Goal: Task Accomplishment & Management: Manage account settings

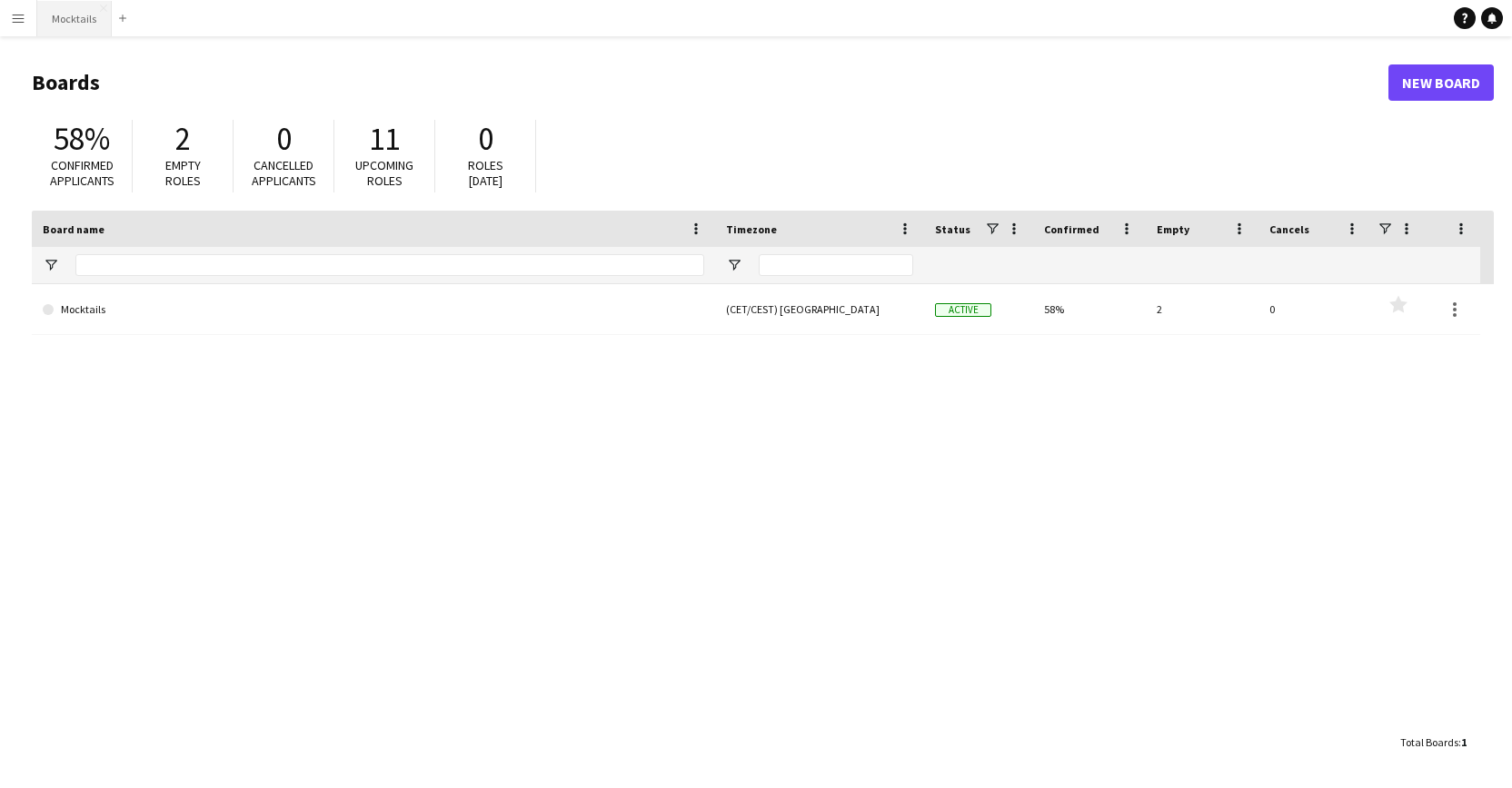
click at [80, 31] on button "Mocktails Close" at bounding box center [75, 18] width 75 height 35
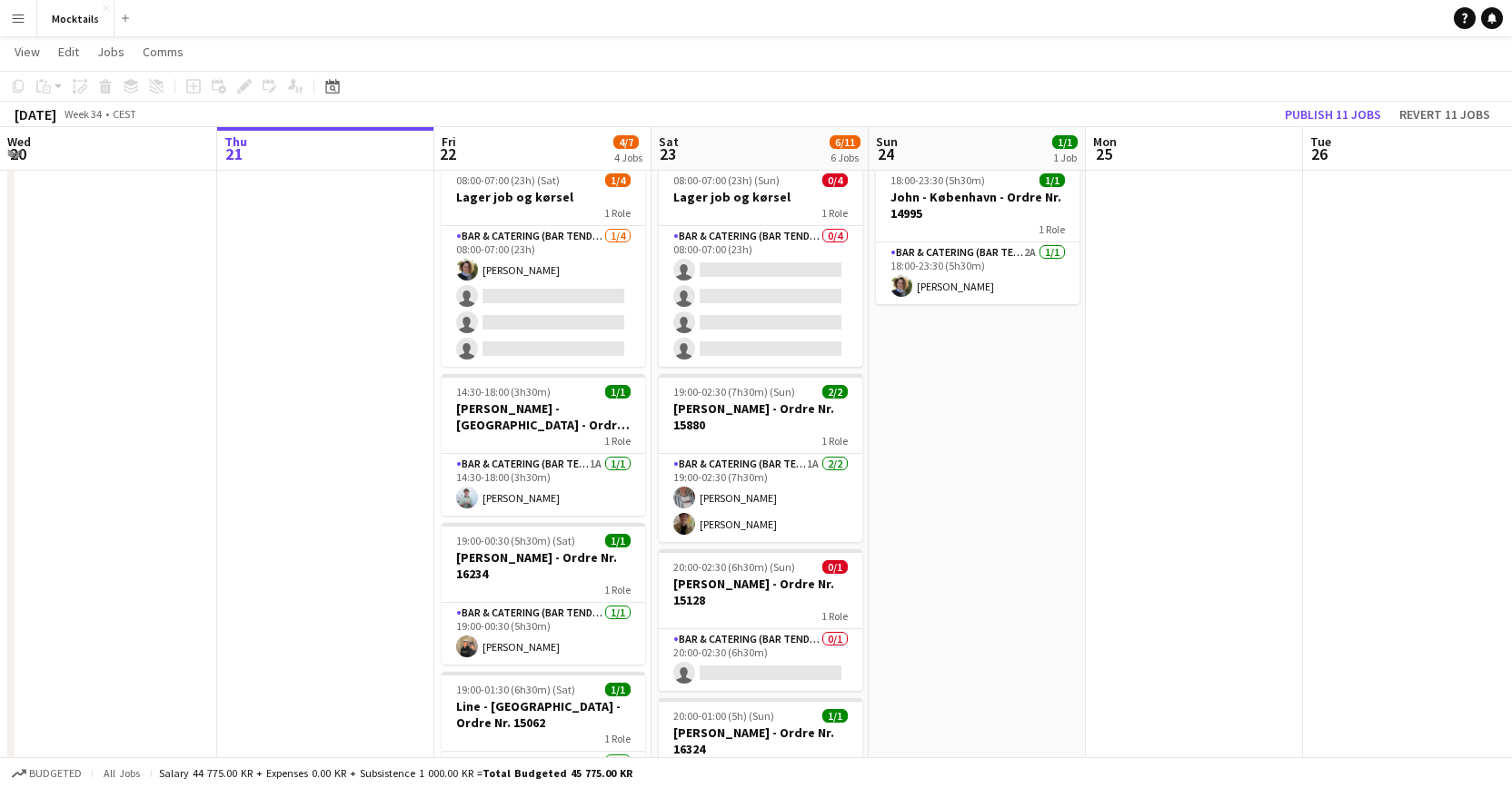
scroll to position [49, 0]
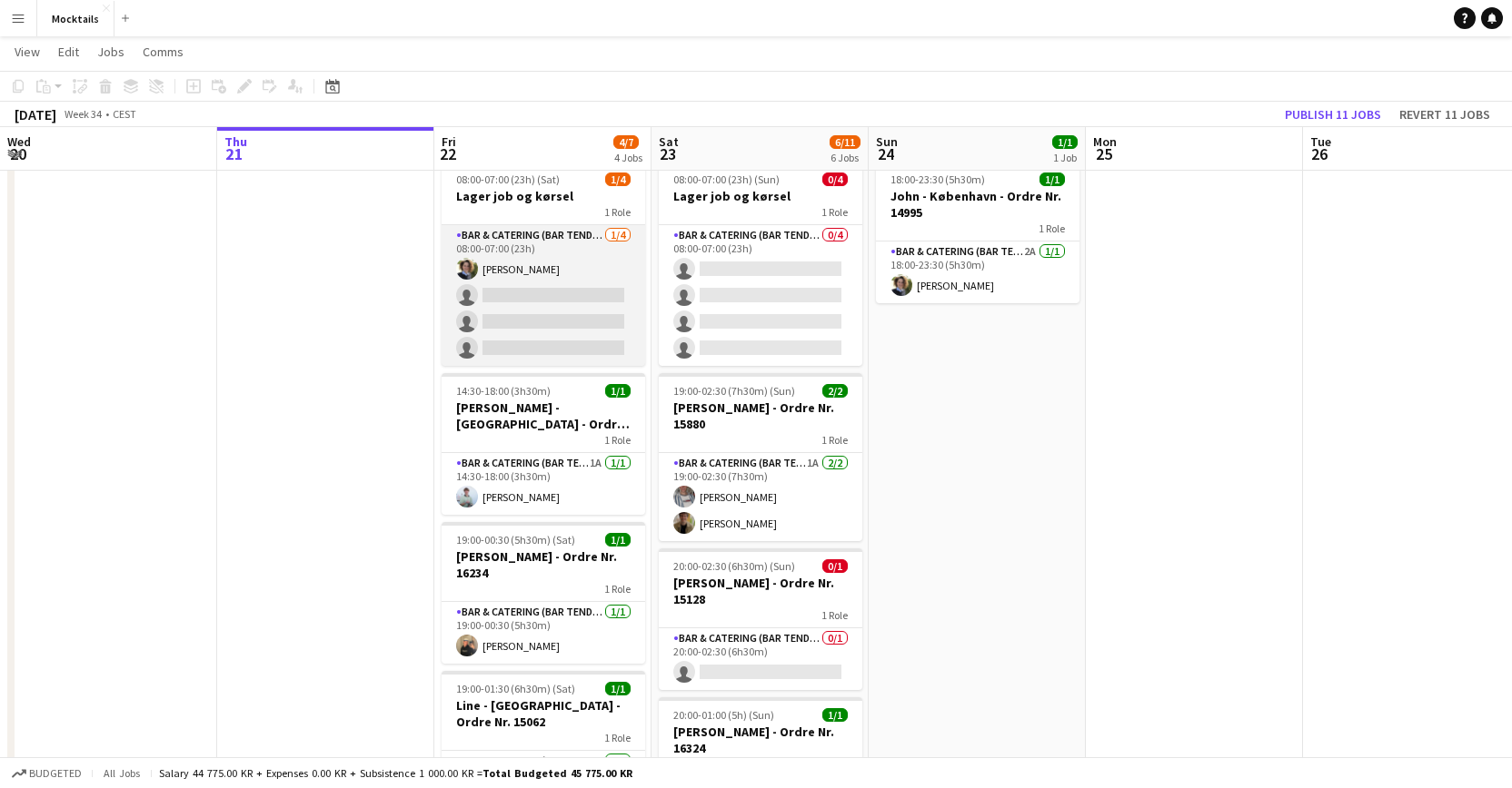
click at [556, 300] on app-card-role "Bar & Catering (Bar Tender) [DATE] 08:00-07:00 (23h) [PERSON_NAME] single-neutr…" at bounding box center [543, 295] width 204 height 140
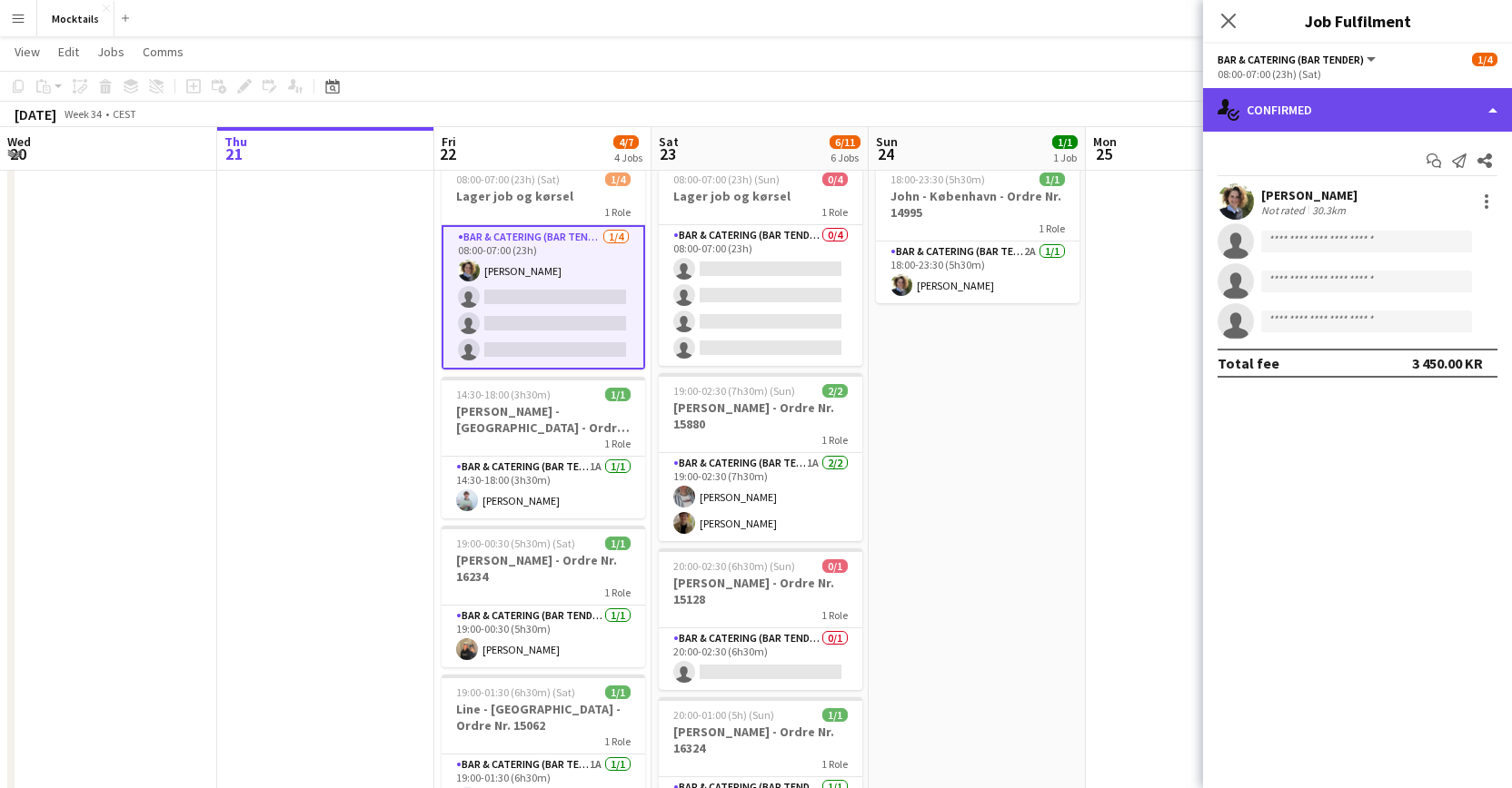
click at [1264, 114] on div "single-neutral-actions-check-2 Confirmed" at bounding box center [1356, 110] width 309 height 44
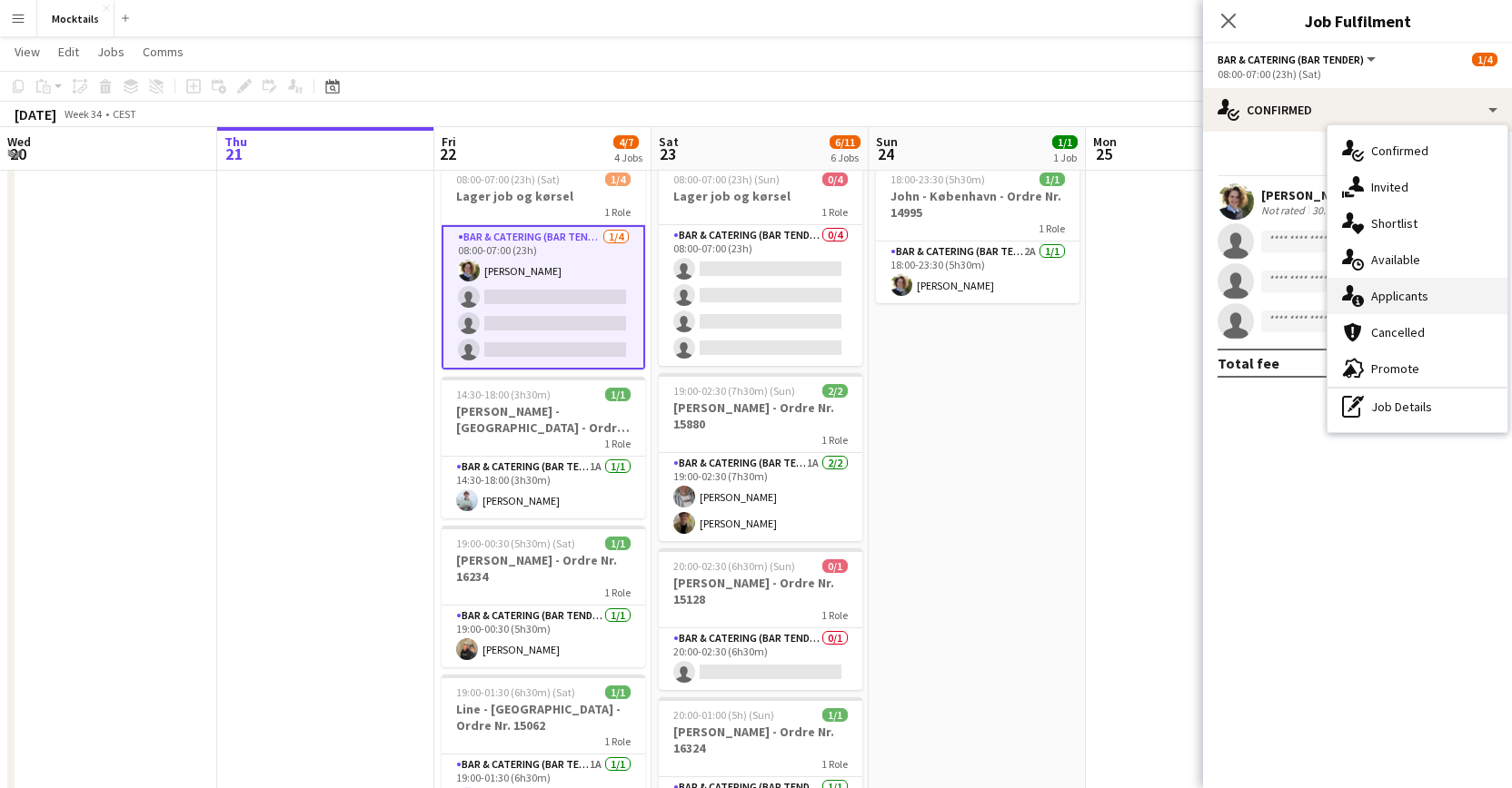
click at [1372, 288] on div "single-neutral-actions-information Applicants" at bounding box center [1417, 296] width 180 height 36
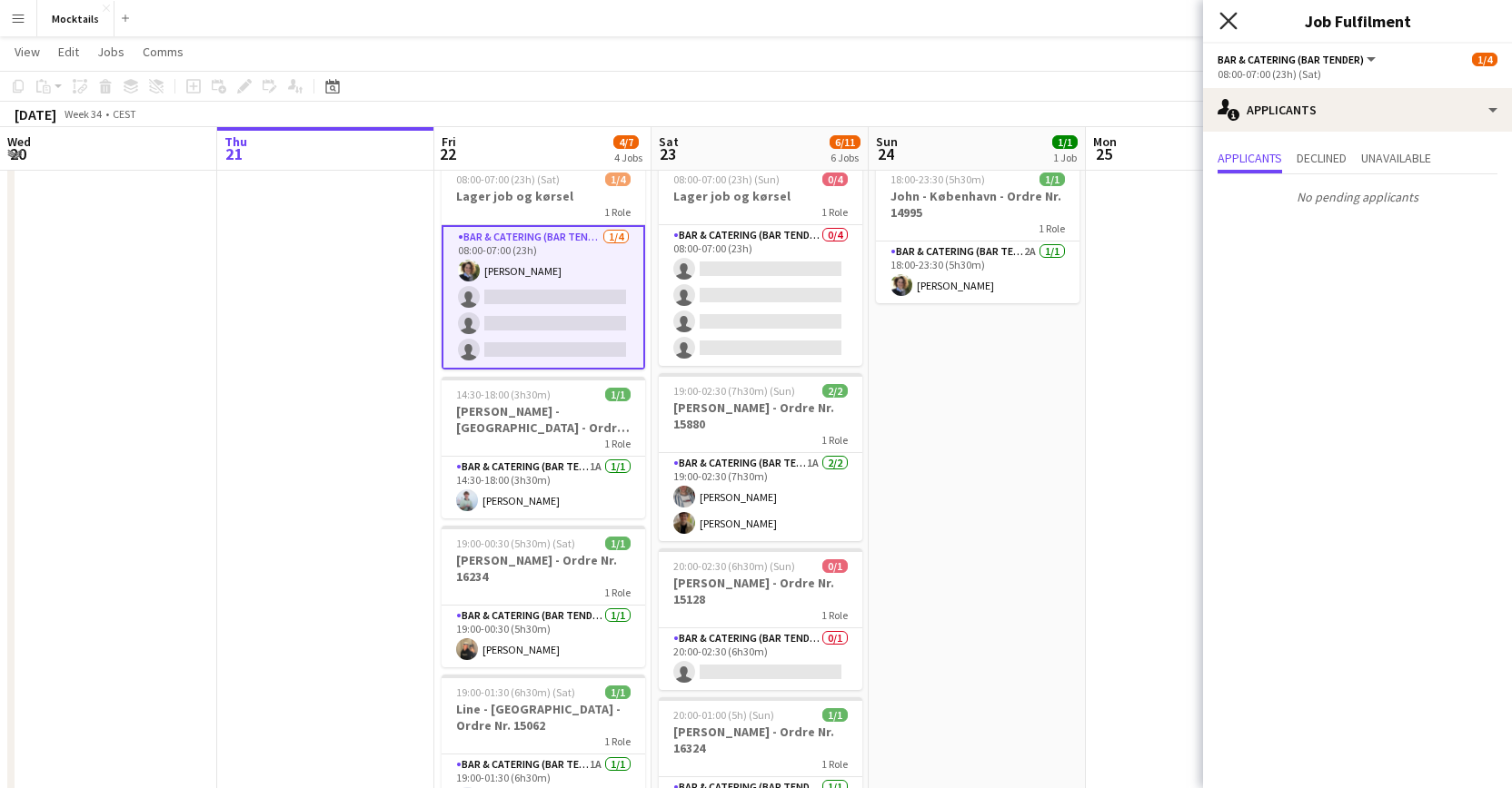
click at [1226, 19] on icon at bounding box center [1227, 20] width 17 height 17
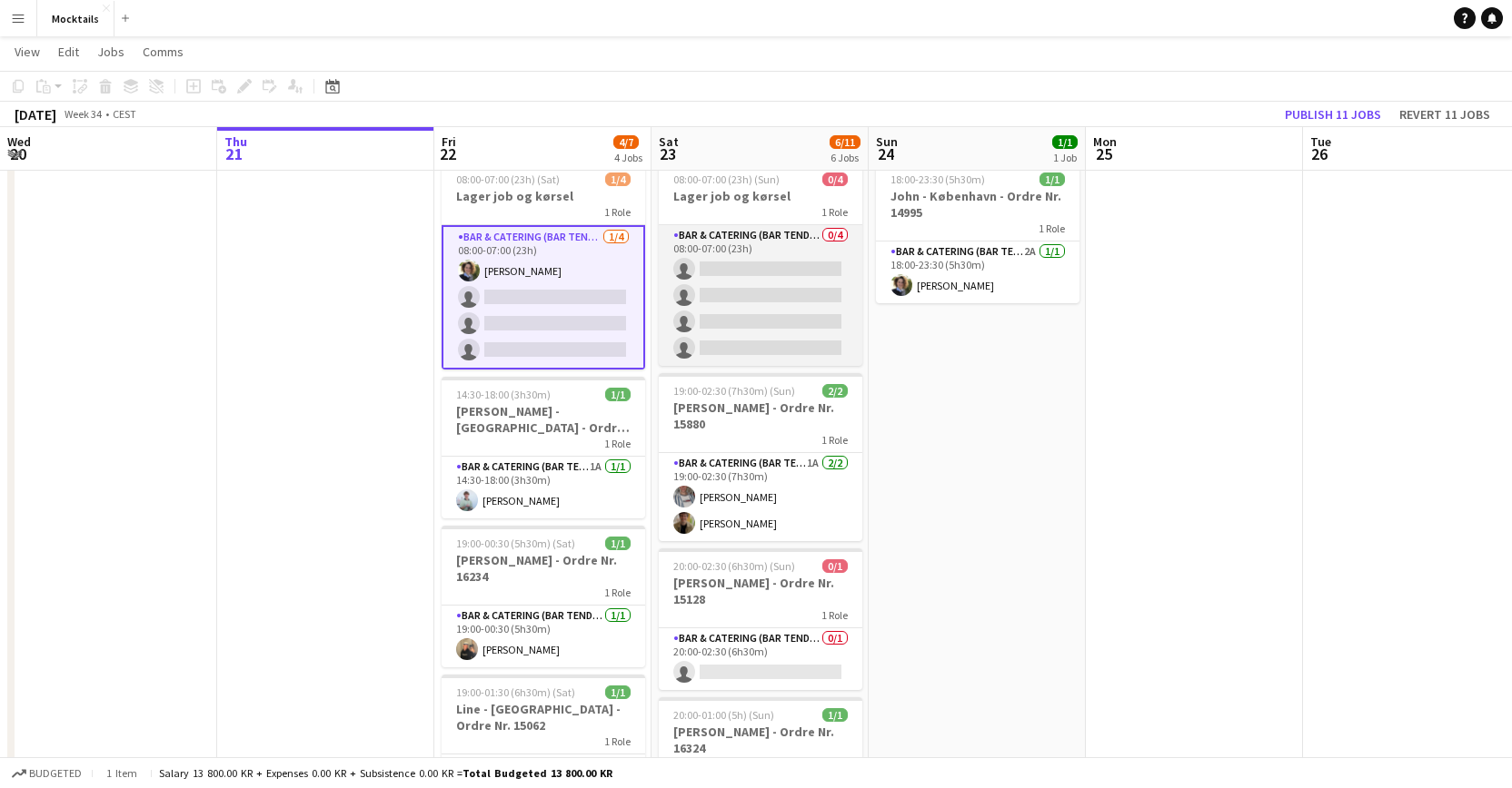
click at [728, 281] on app-card-role "Bar & Catering (Bar Tender) 0/4 08:00-07:00 (23h) single-neutral-actions single…" at bounding box center [760, 295] width 204 height 140
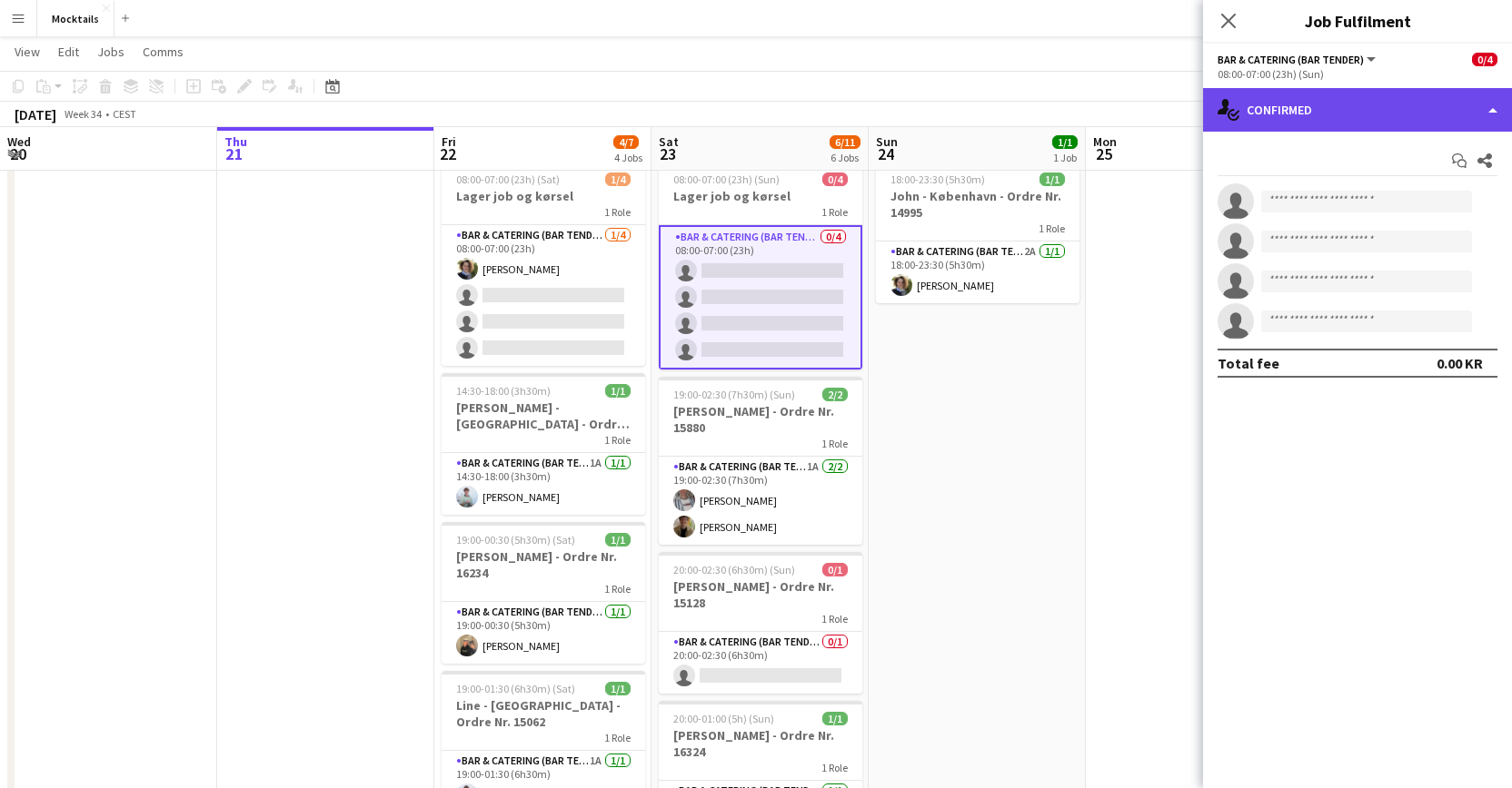
click at [1314, 115] on div "single-neutral-actions-check-2 Confirmed" at bounding box center [1356, 110] width 309 height 44
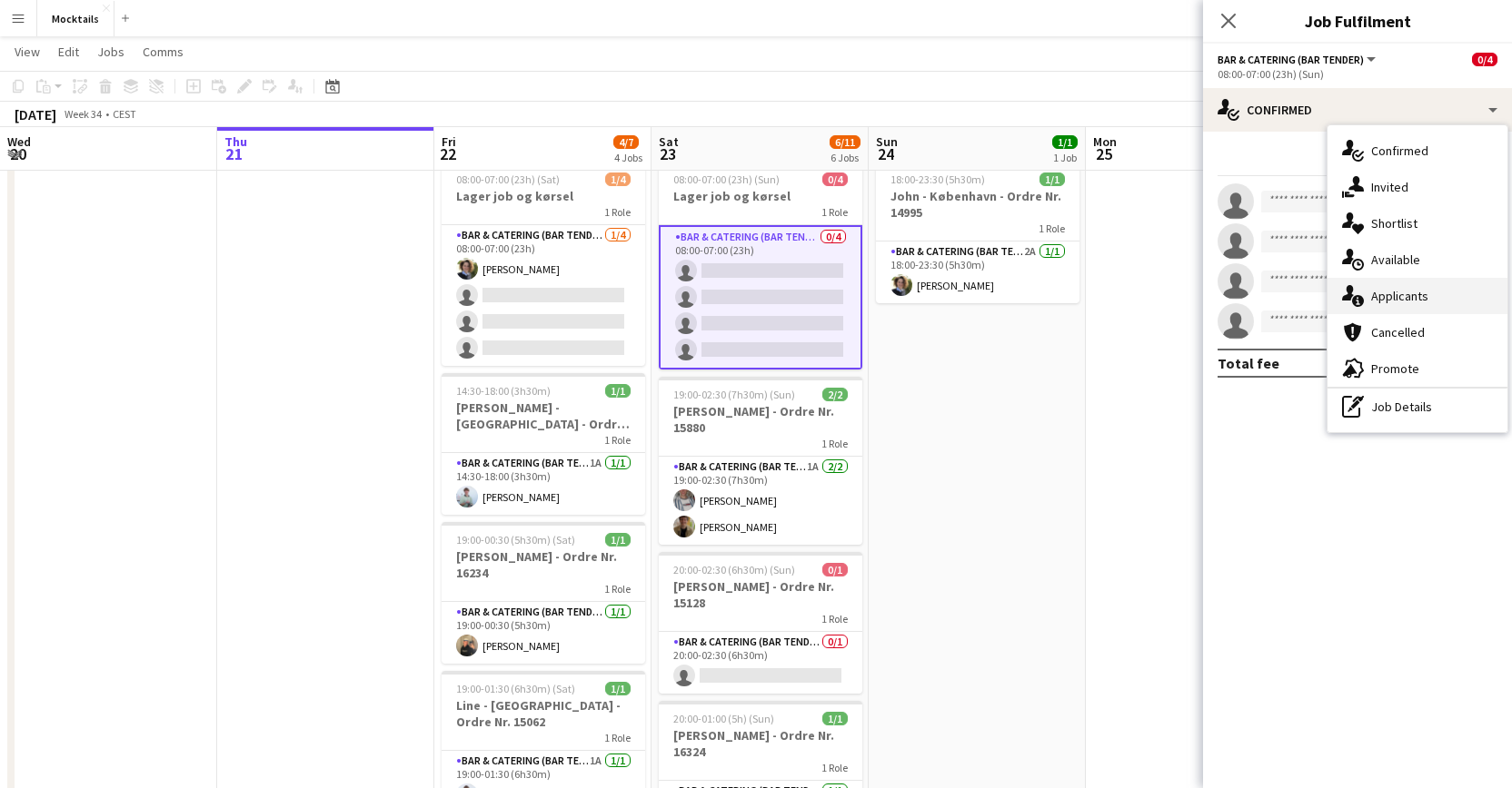
click at [1372, 288] on div "single-neutral-actions-information Applicants" at bounding box center [1417, 296] width 180 height 36
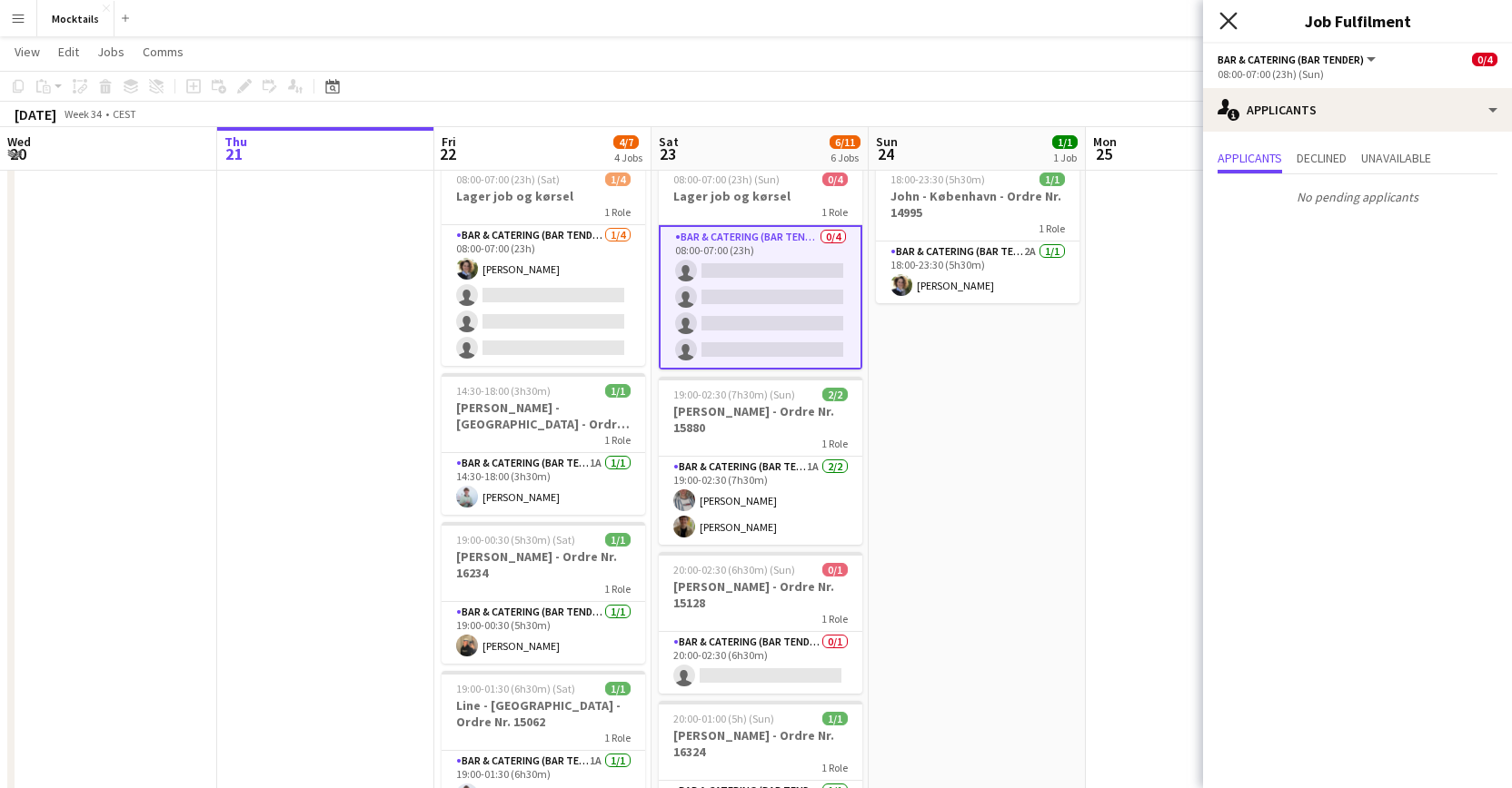
click at [1222, 21] on icon "Close pop-in" at bounding box center [1227, 20] width 17 height 17
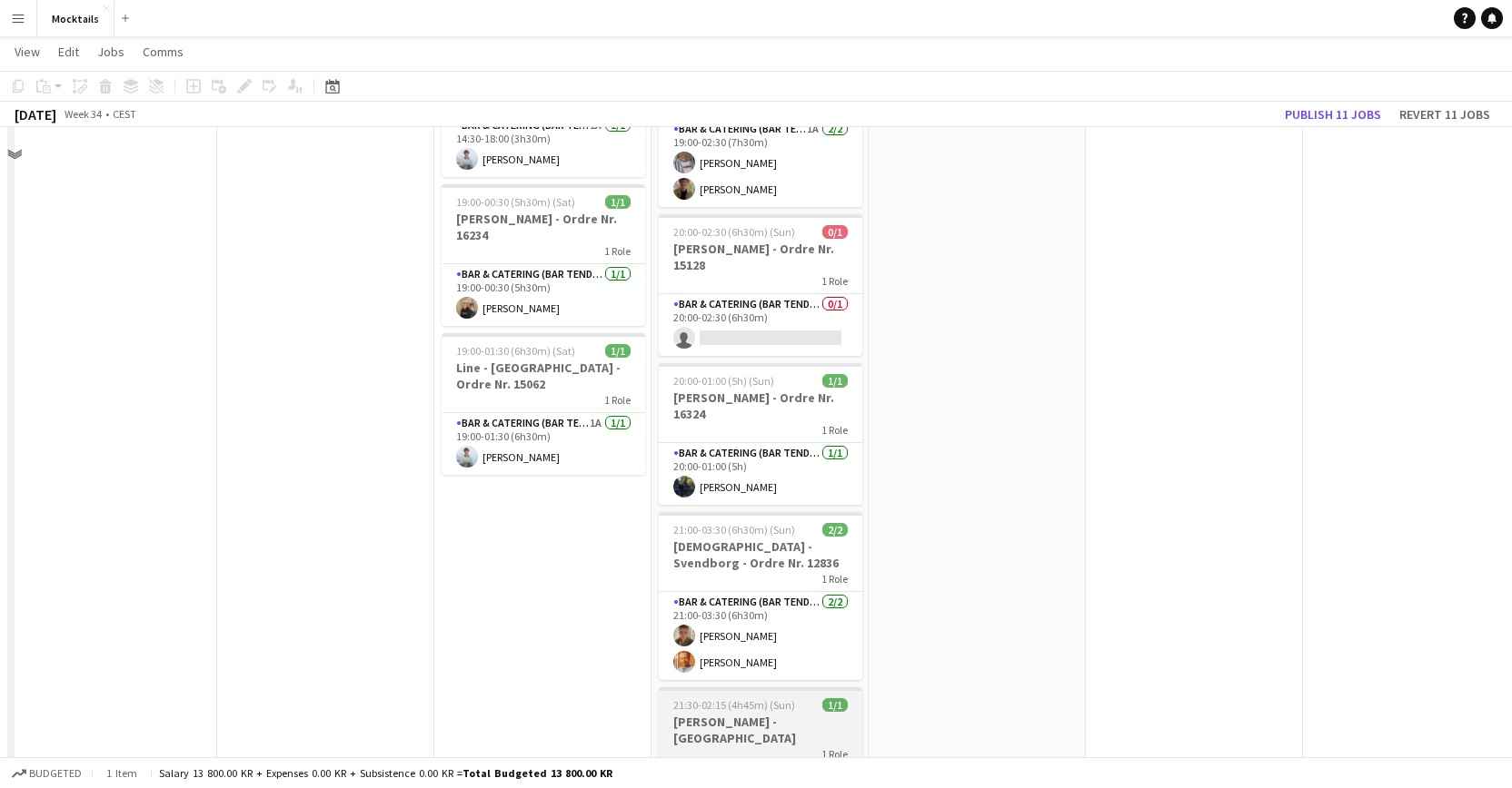
scroll to position [281, 0]
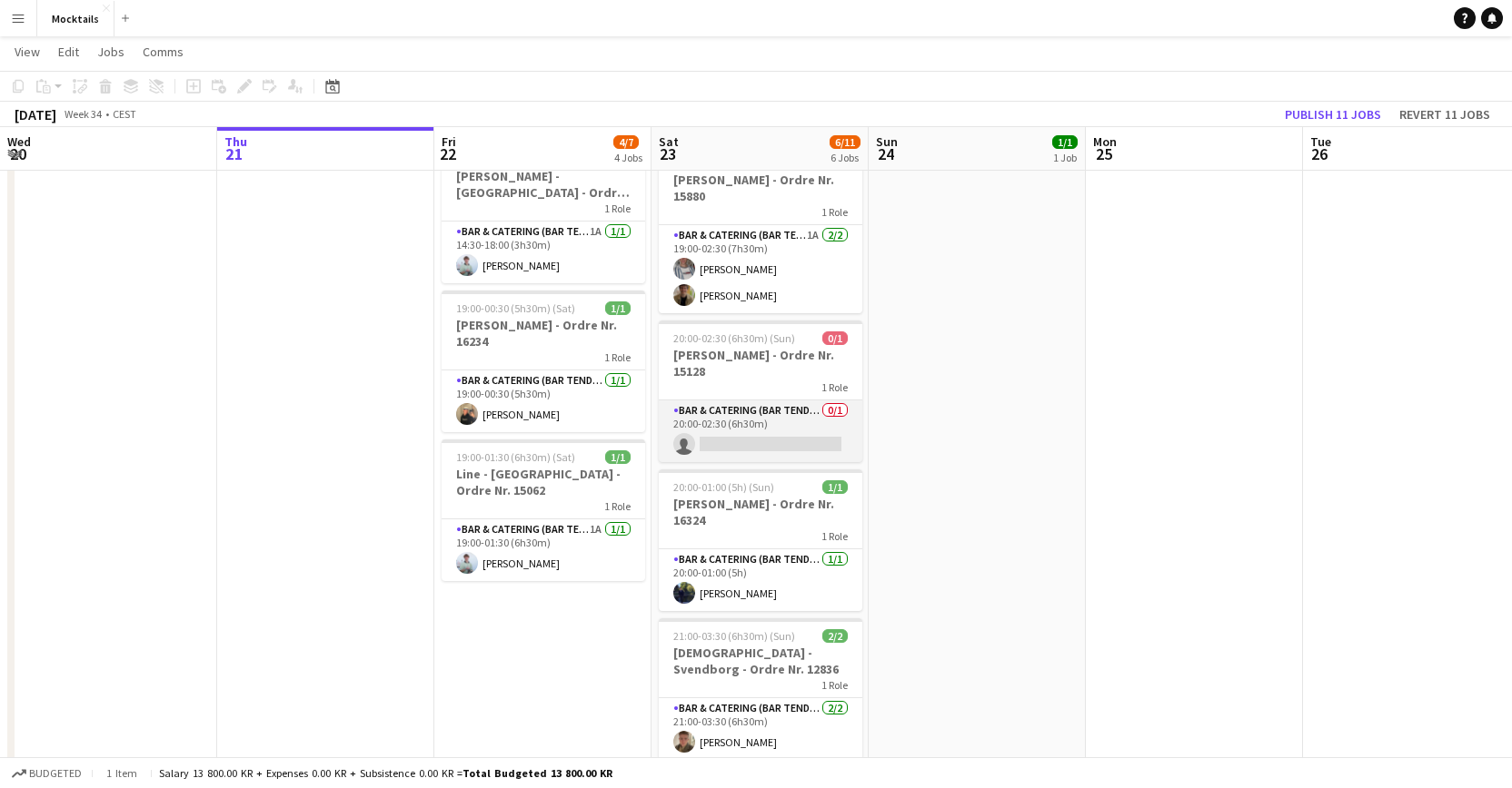
click at [779, 435] on app-card-role "Bar & Catering (Bar Tender) 0/1 20:00-02:30 (6h30m) single-neutral-actions" at bounding box center [760, 431] width 204 height 62
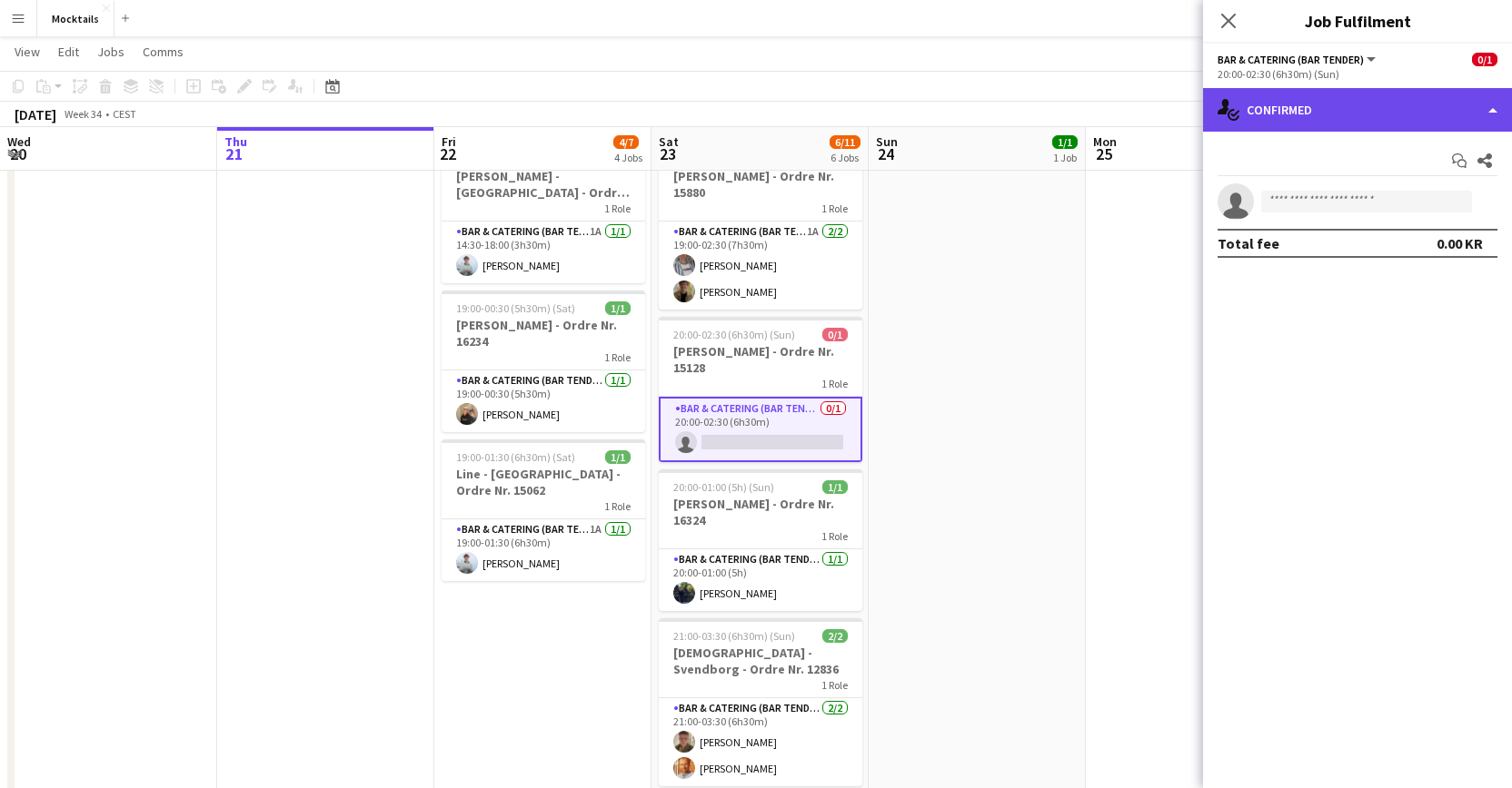
click at [1320, 99] on div "single-neutral-actions-check-2 Confirmed" at bounding box center [1356, 110] width 309 height 44
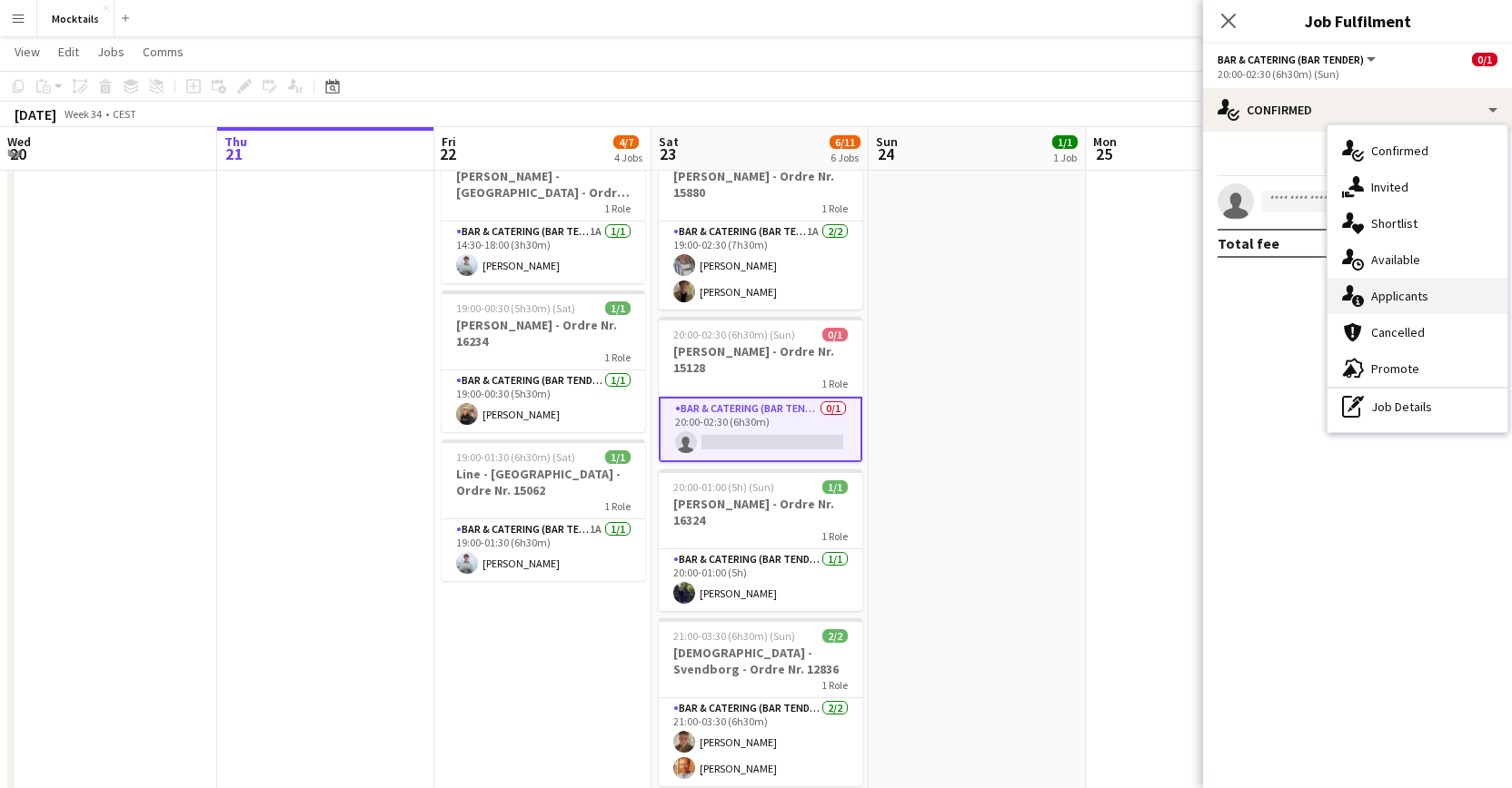
click at [1386, 304] on div "single-neutral-actions-information Applicants" at bounding box center [1417, 296] width 180 height 36
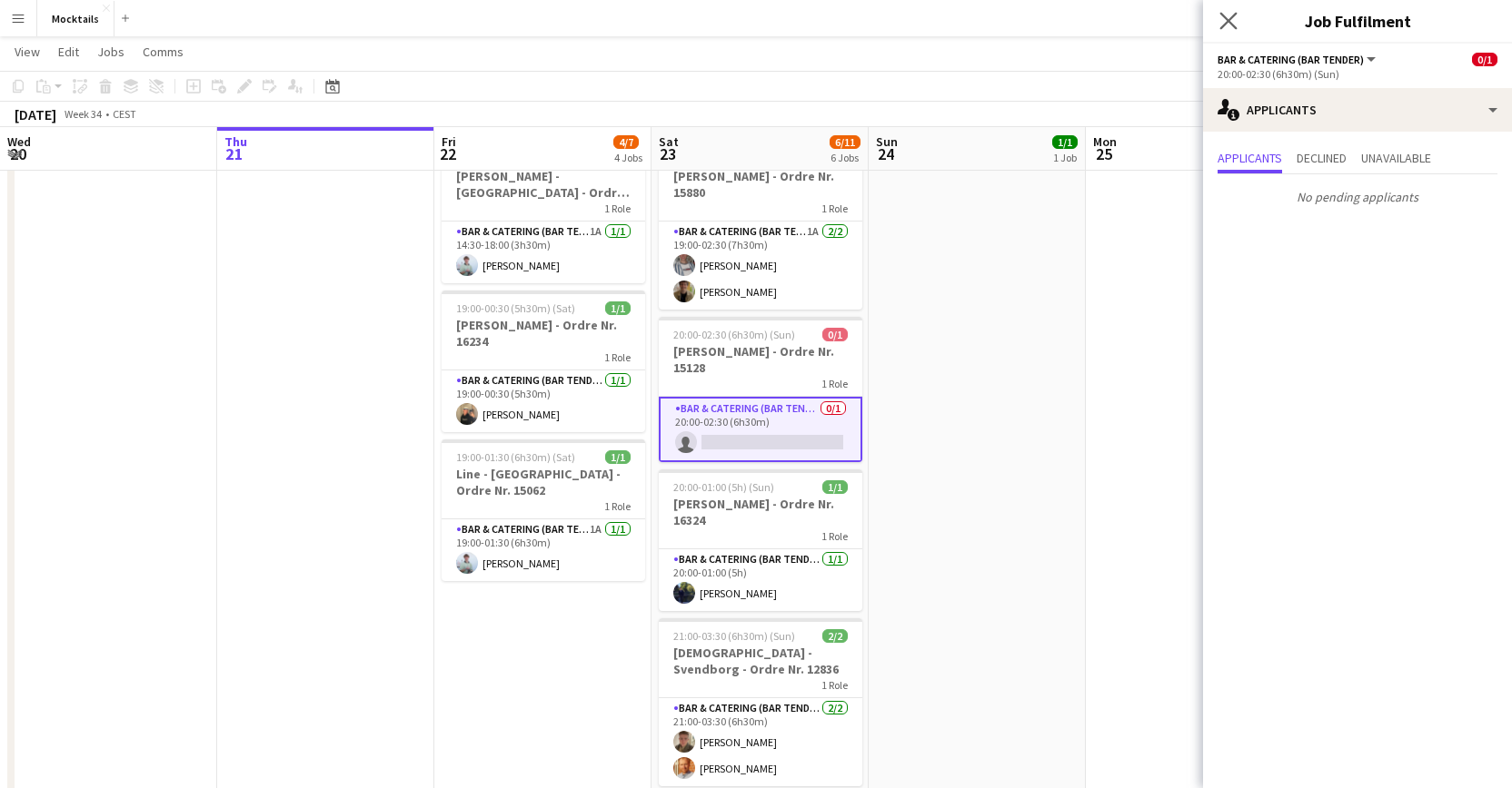
click at [1228, 31] on app-icon "Close pop-in" at bounding box center [1229, 22] width 27 height 27
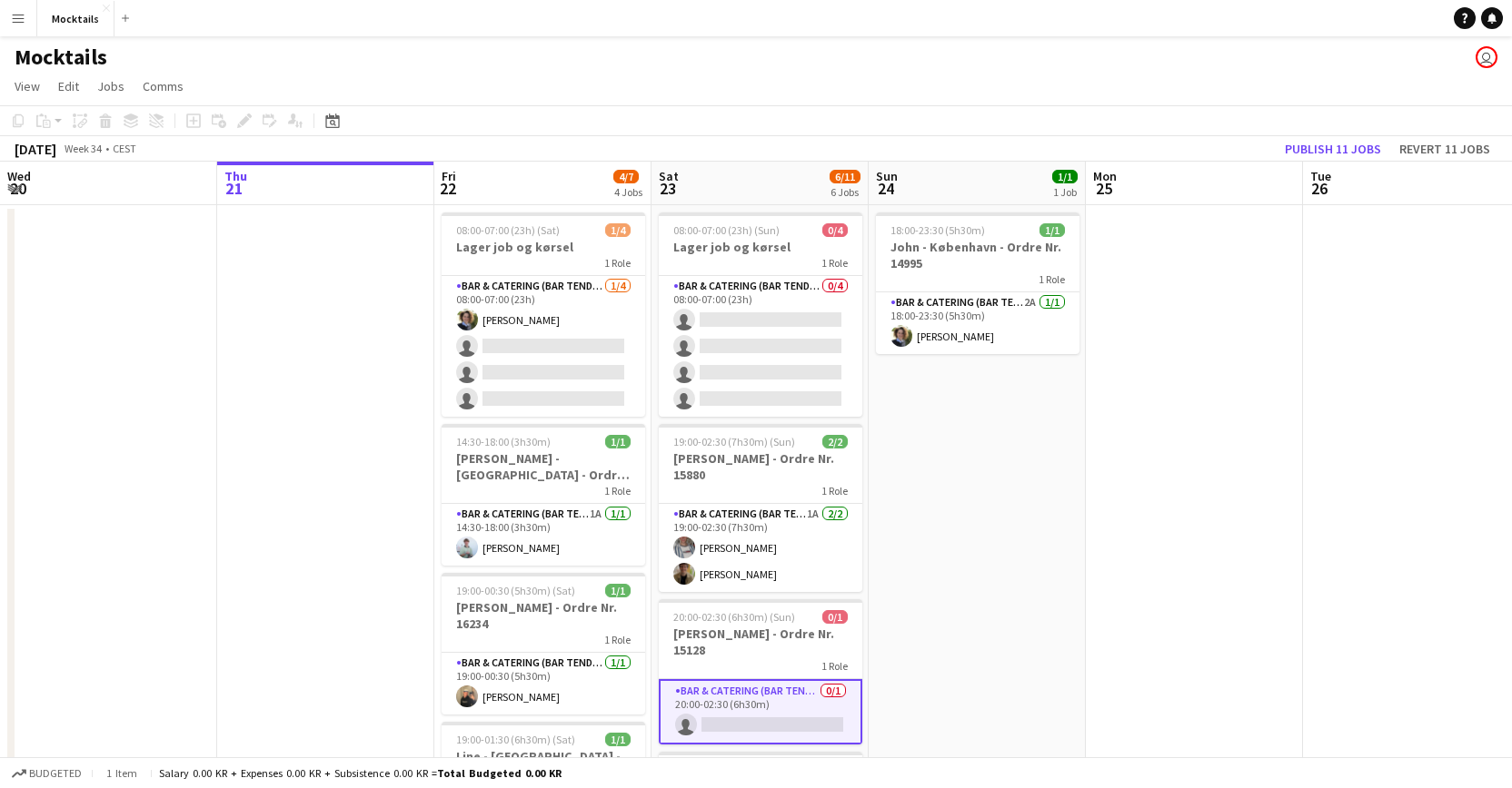
scroll to position [0, 0]
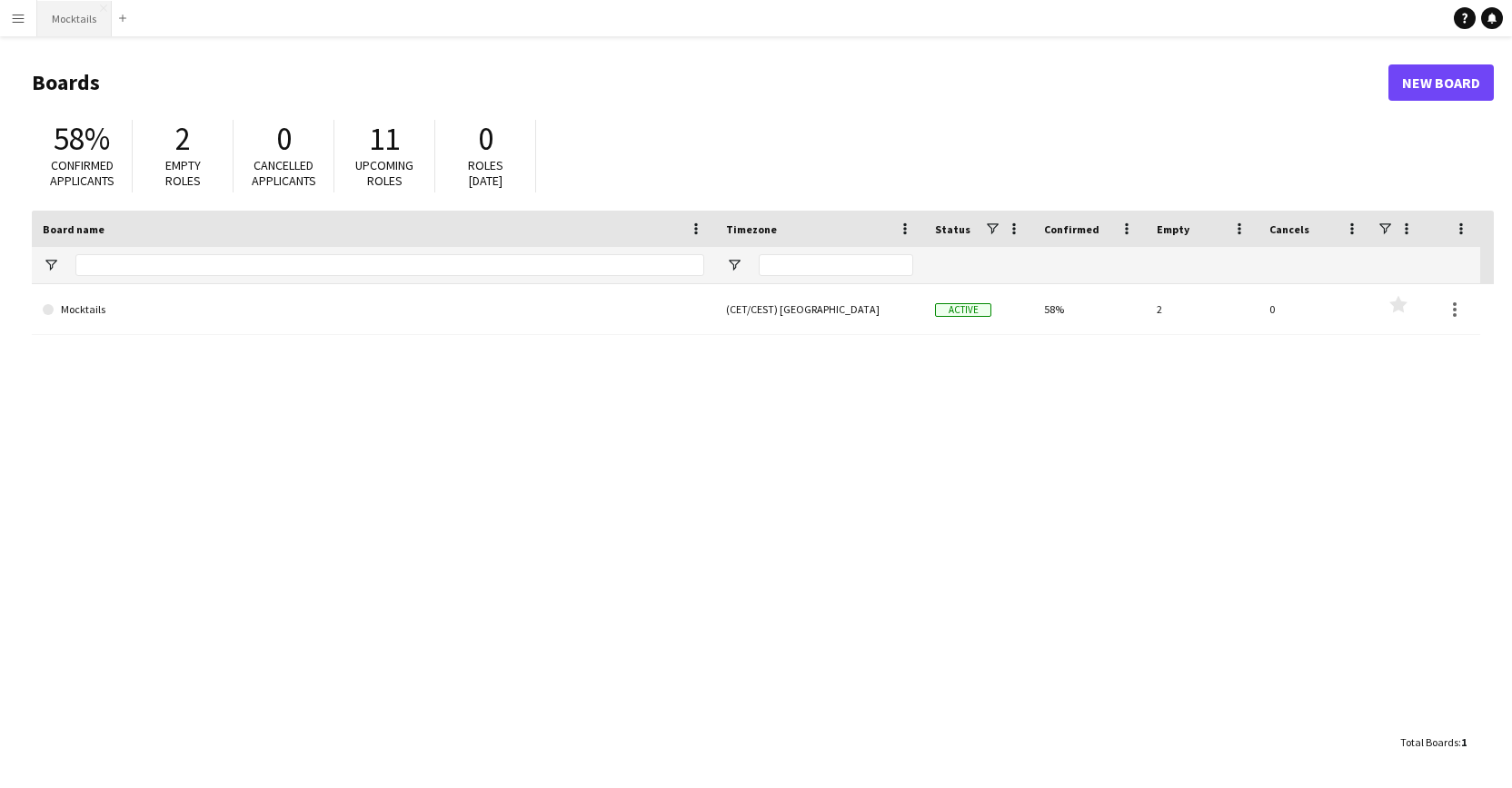
click at [57, 29] on button "Mocktails Close" at bounding box center [75, 18] width 75 height 35
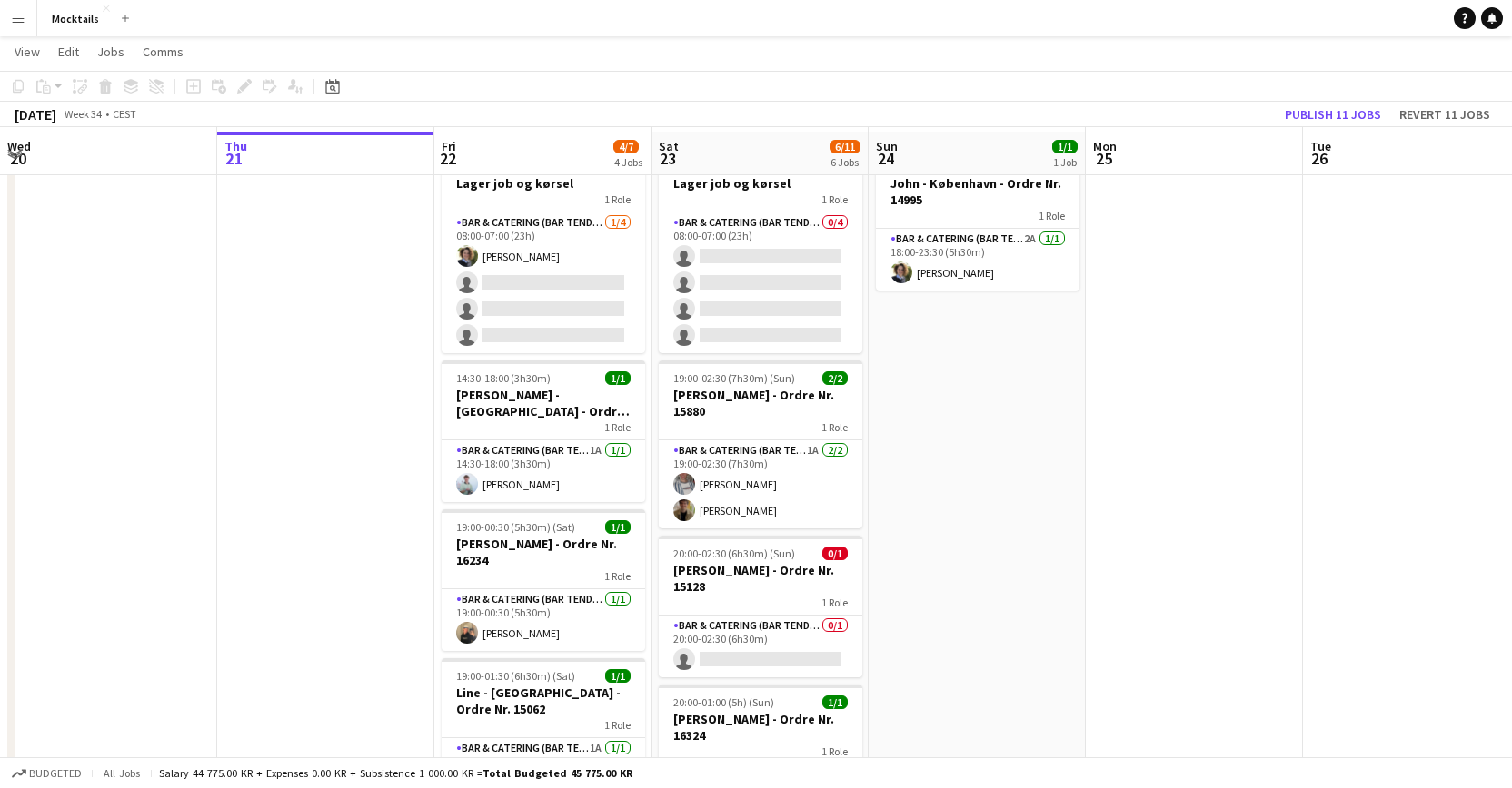
scroll to position [66, 0]
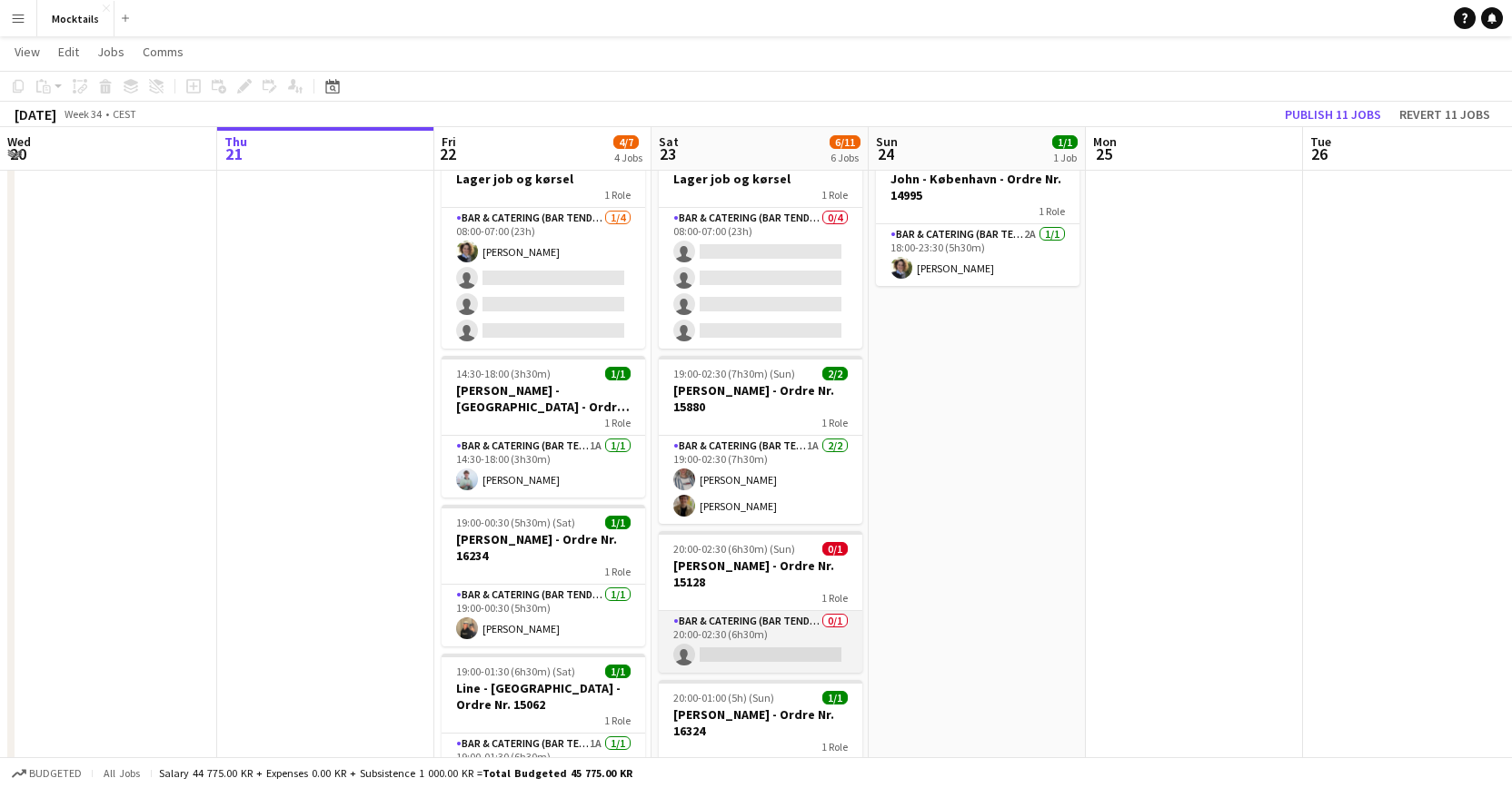
click at [762, 632] on app-card-role "Bar & Catering (Bar Tender) 0/1 20:00-02:30 (6h30m) single-neutral-actions" at bounding box center [760, 642] width 204 height 62
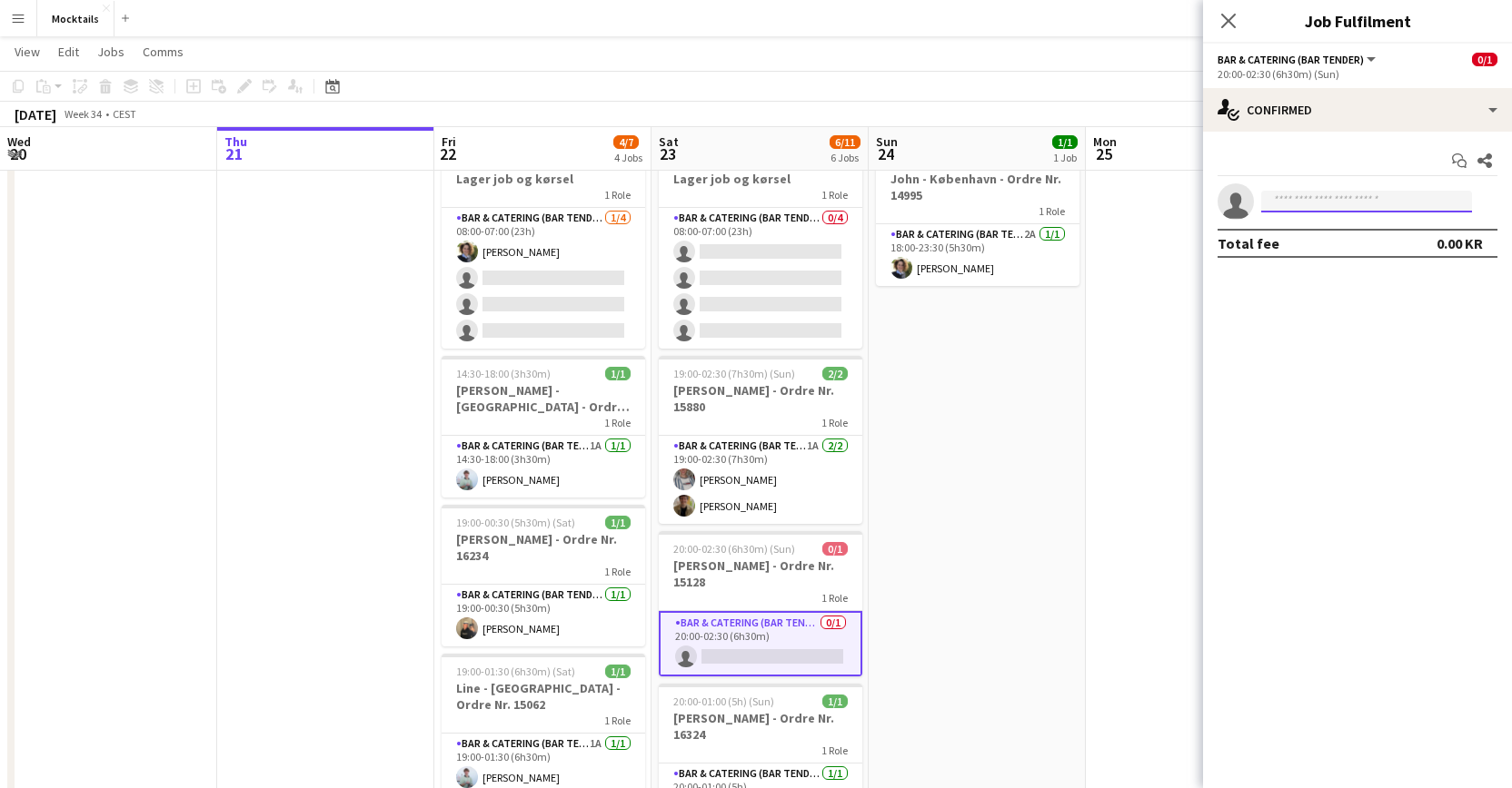
click at [1343, 211] on input at bounding box center [1366, 202] width 211 height 22
type input "****"
click at [1316, 227] on span "[PERSON_NAME]" at bounding box center [1327, 227] width 104 height 15
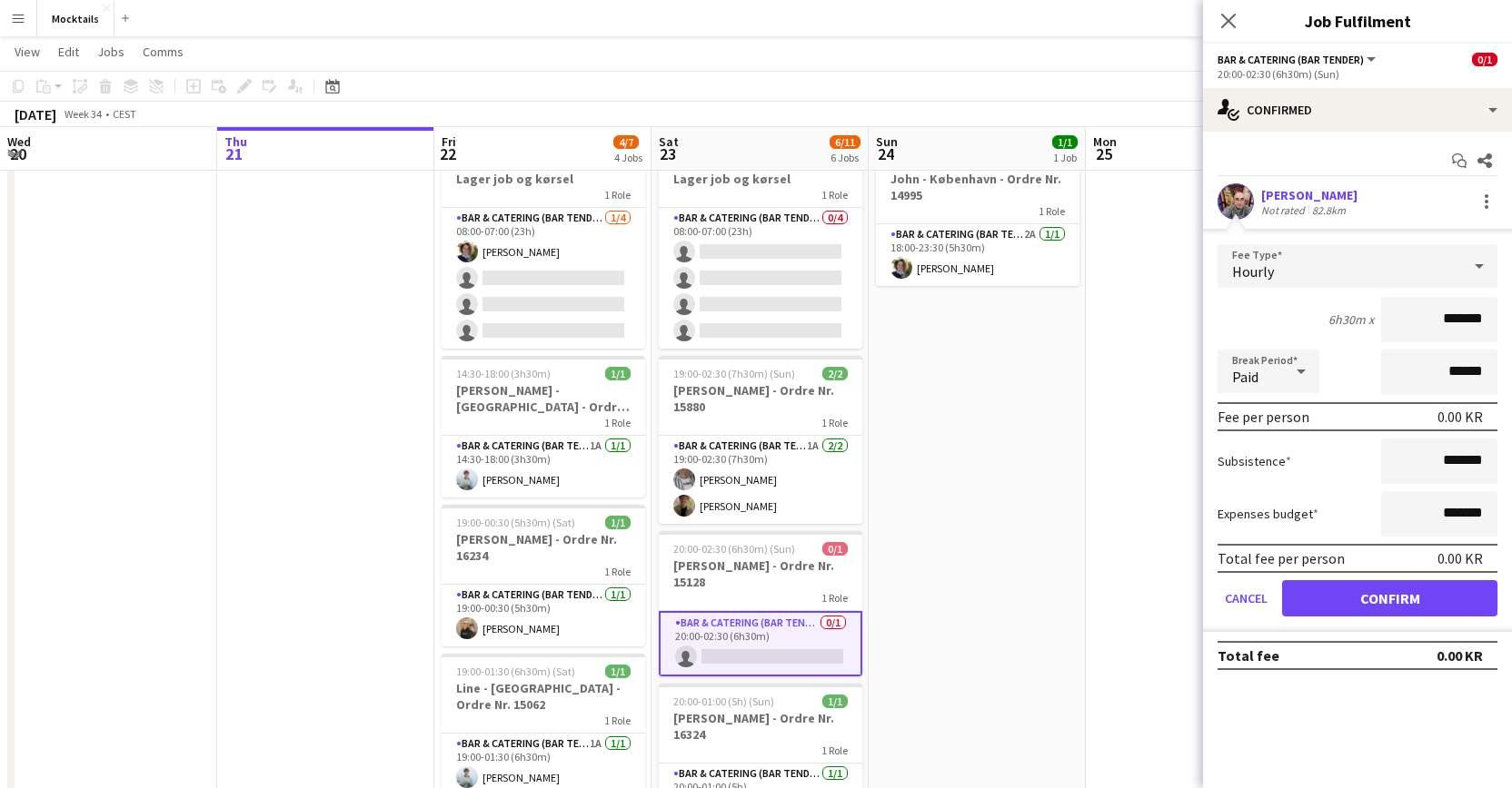
click at [1449, 321] on input "*******" at bounding box center [1439, 320] width 117 height 46
type input "******"
click at [1409, 607] on button "Confirm" at bounding box center [1389, 598] width 215 height 36
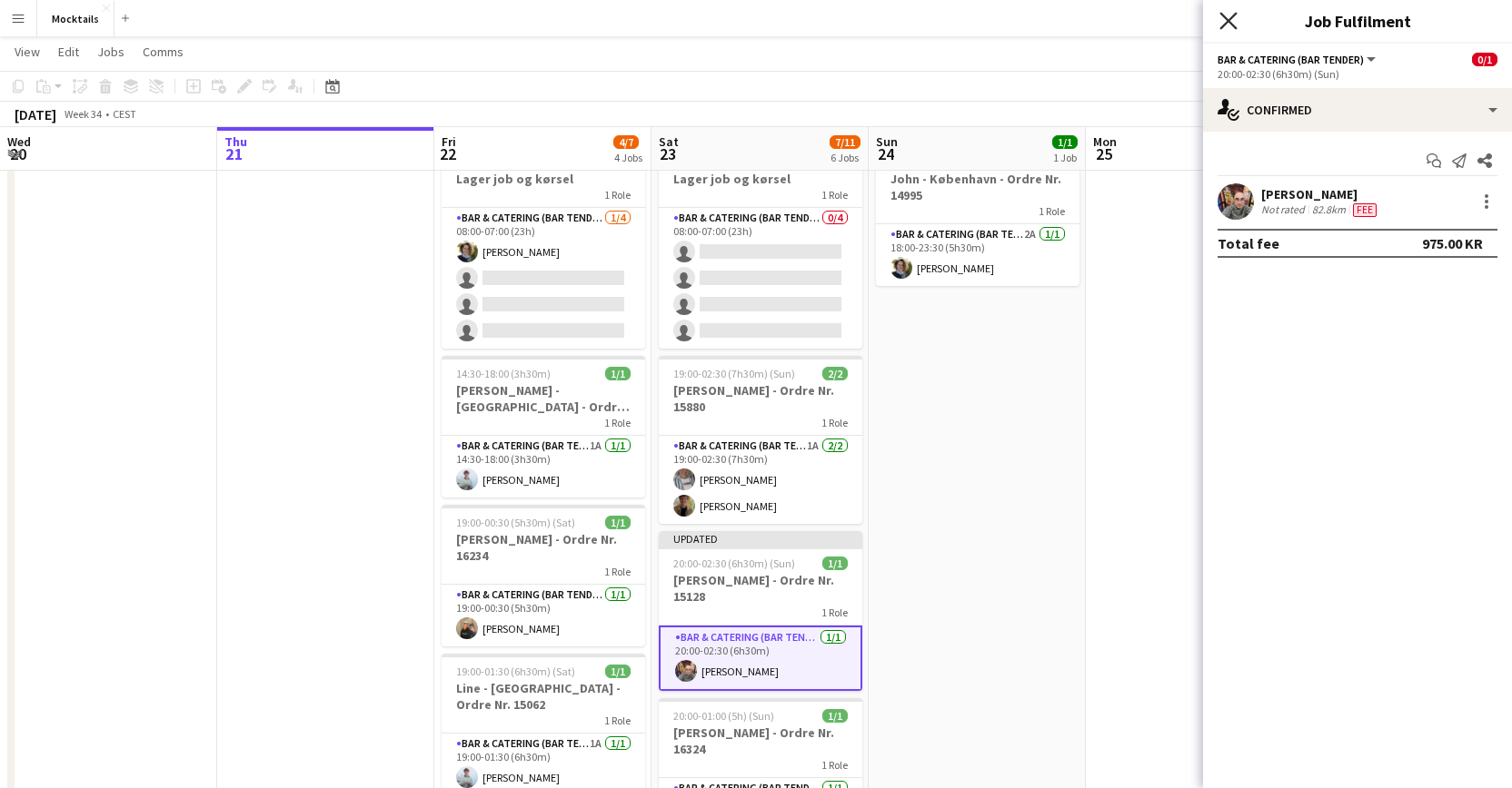
click at [1227, 25] on icon "Close pop-in" at bounding box center [1227, 20] width 17 height 17
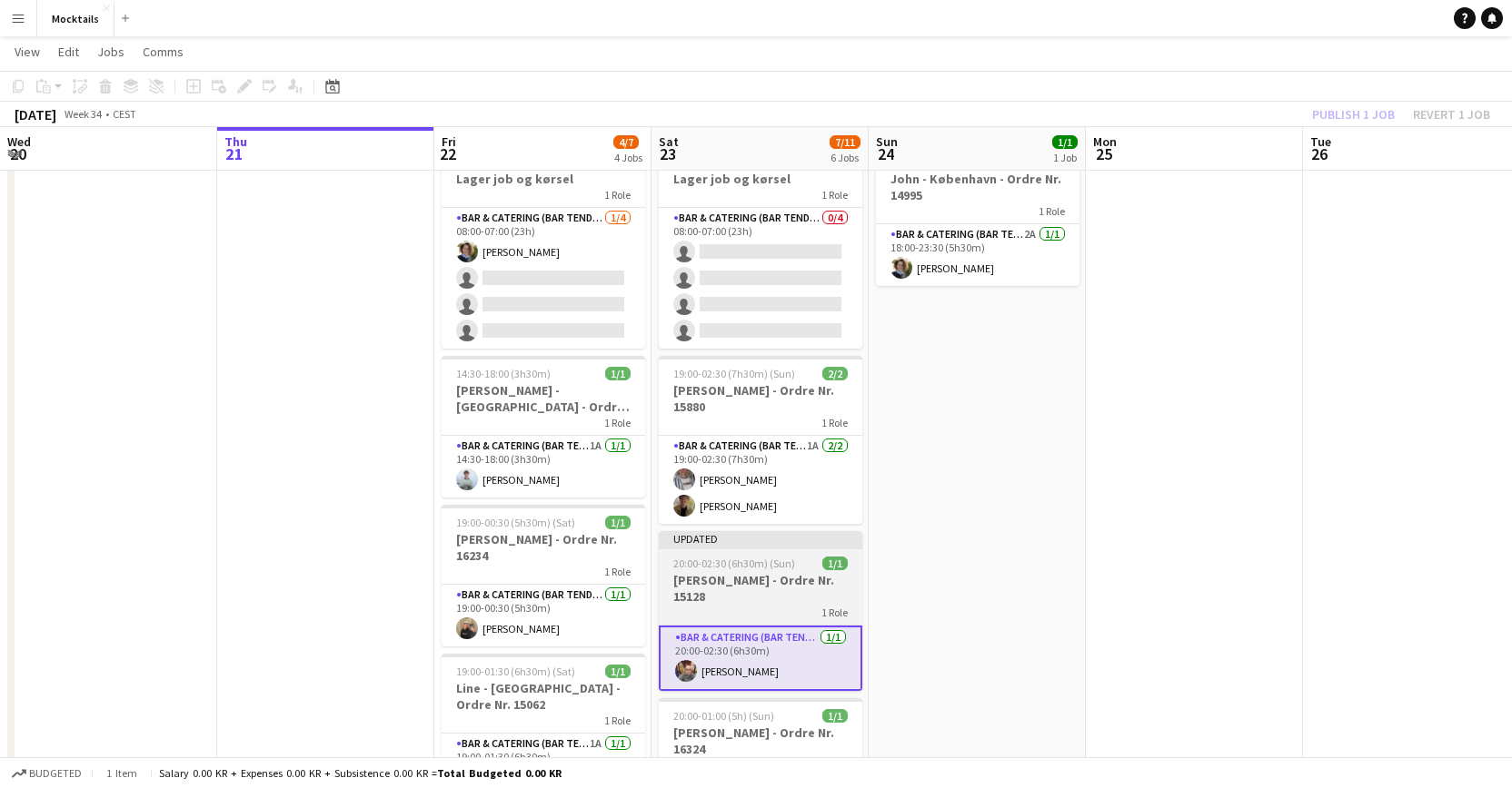
click at [751, 590] on h3 "[PERSON_NAME] - Ordre Nr. 15128" at bounding box center [760, 588] width 204 height 32
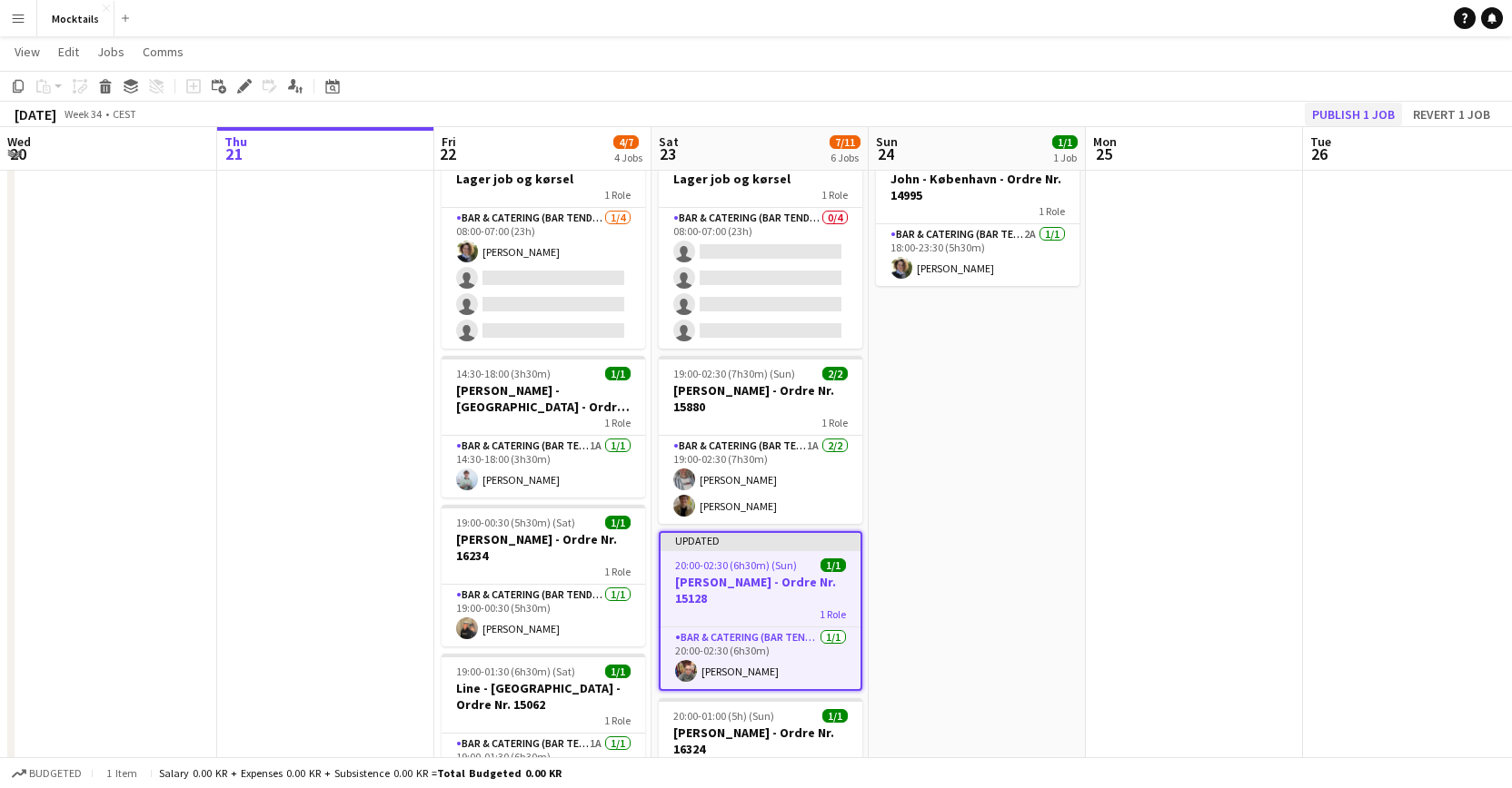
click at [1362, 117] on button "Publish 1 job" at bounding box center [1353, 114] width 97 height 24
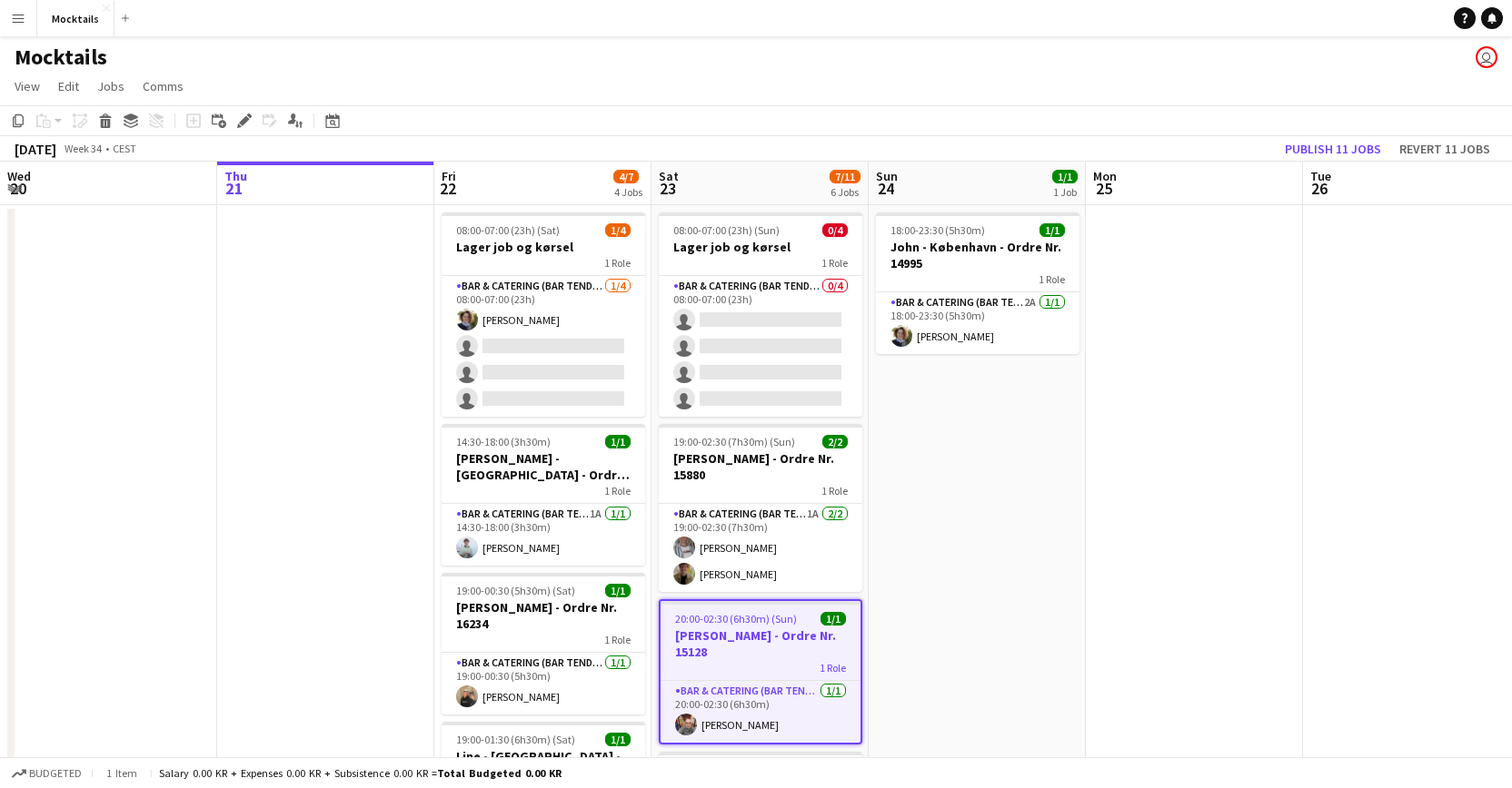
scroll to position [0, 0]
click at [1004, 82] on app-page-menu "View Day view expanded Day view collapsed Month view Date picker Jump to [DATE]…" at bounding box center [756, 88] width 1512 height 34
